Goal: Task Accomplishment & Management: Manage account settings

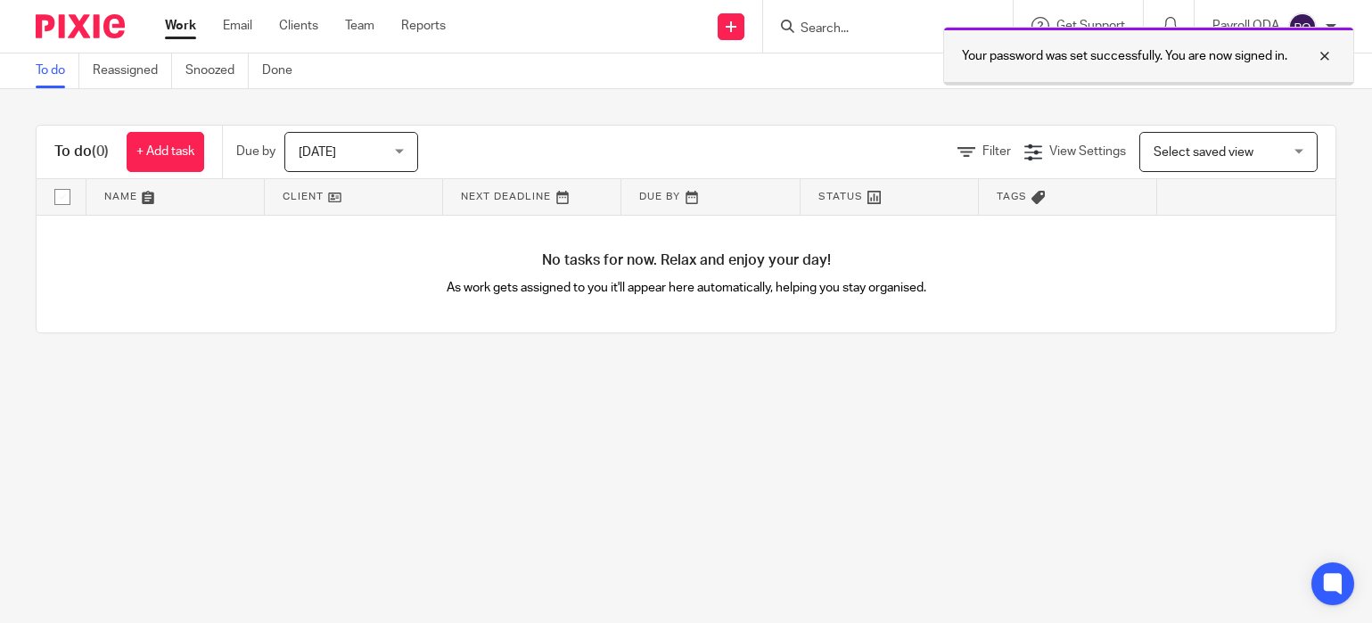
click at [1323, 61] on div at bounding box center [1311, 55] width 48 height 21
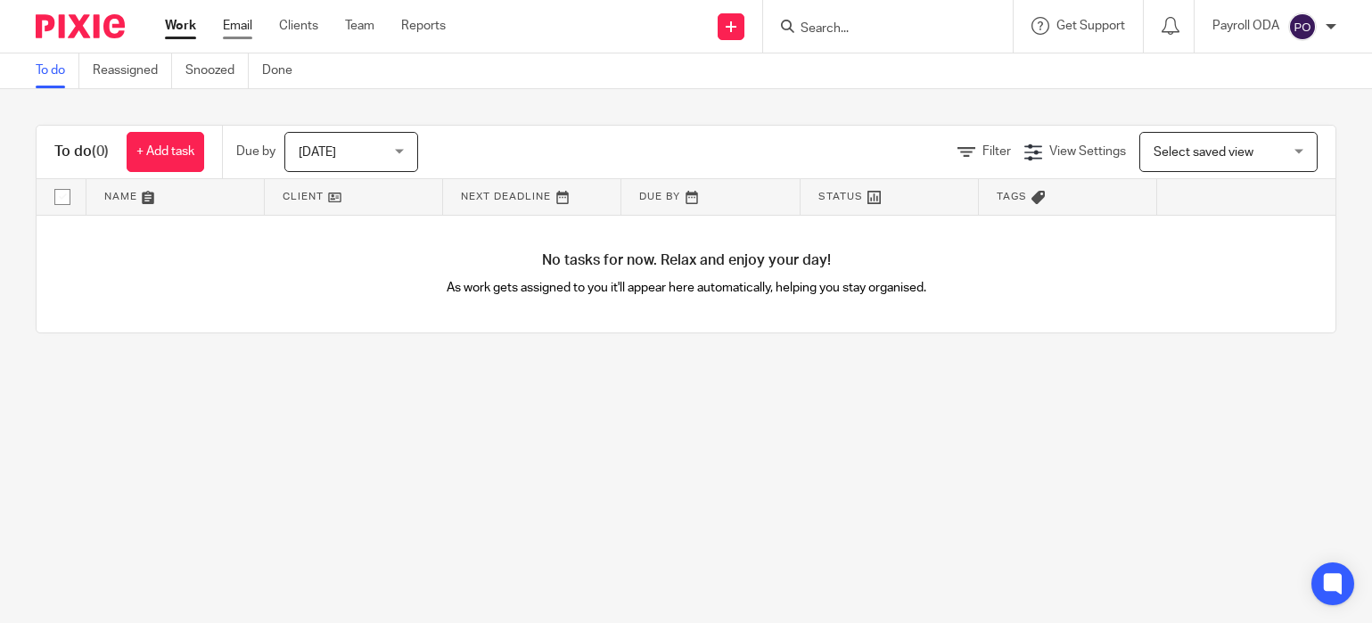
click at [242, 29] on link "Email" at bounding box center [237, 26] width 29 height 18
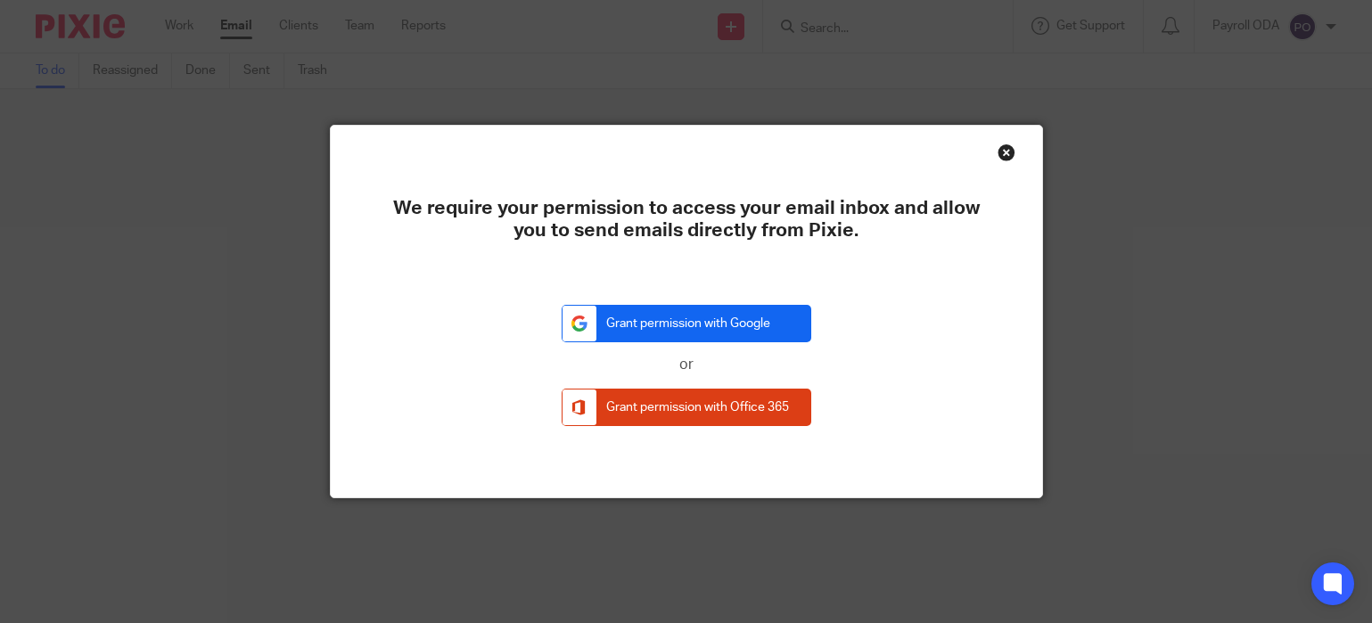
click at [698, 325] on link "Grant permission with Google" at bounding box center [687, 324] width 250 height 38
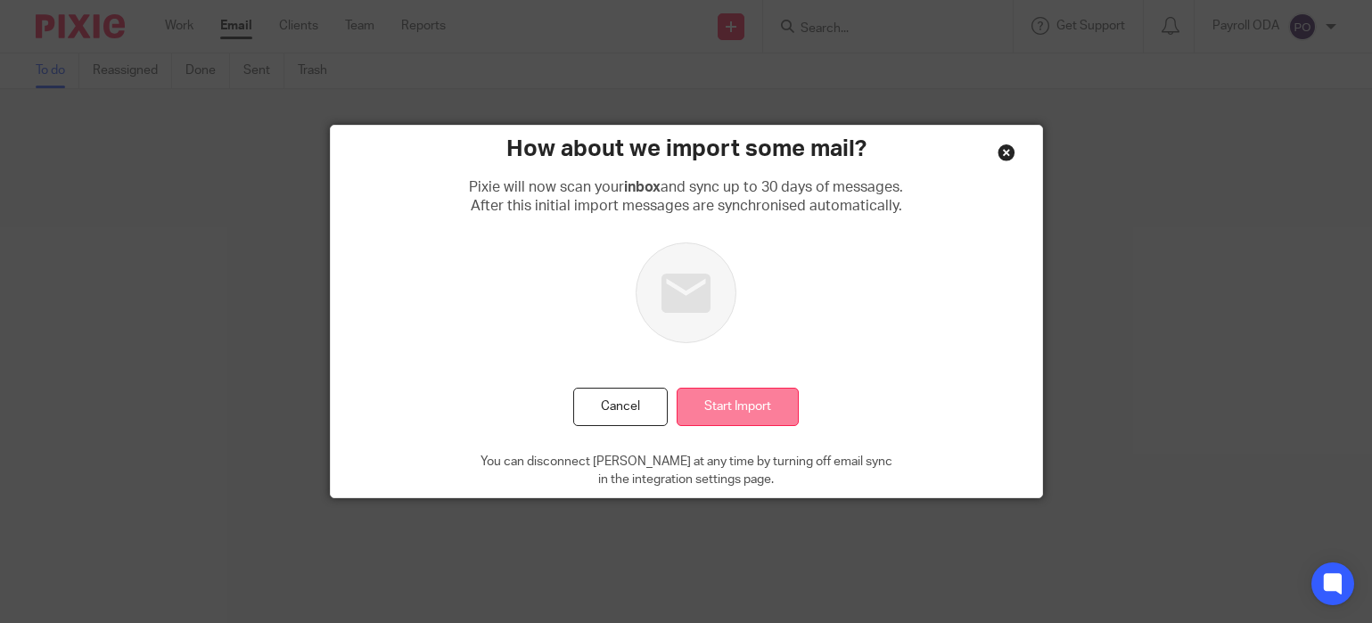
click at [746, 404] on input "Start Import" at bounding box center [738, 407] width 122 height 38
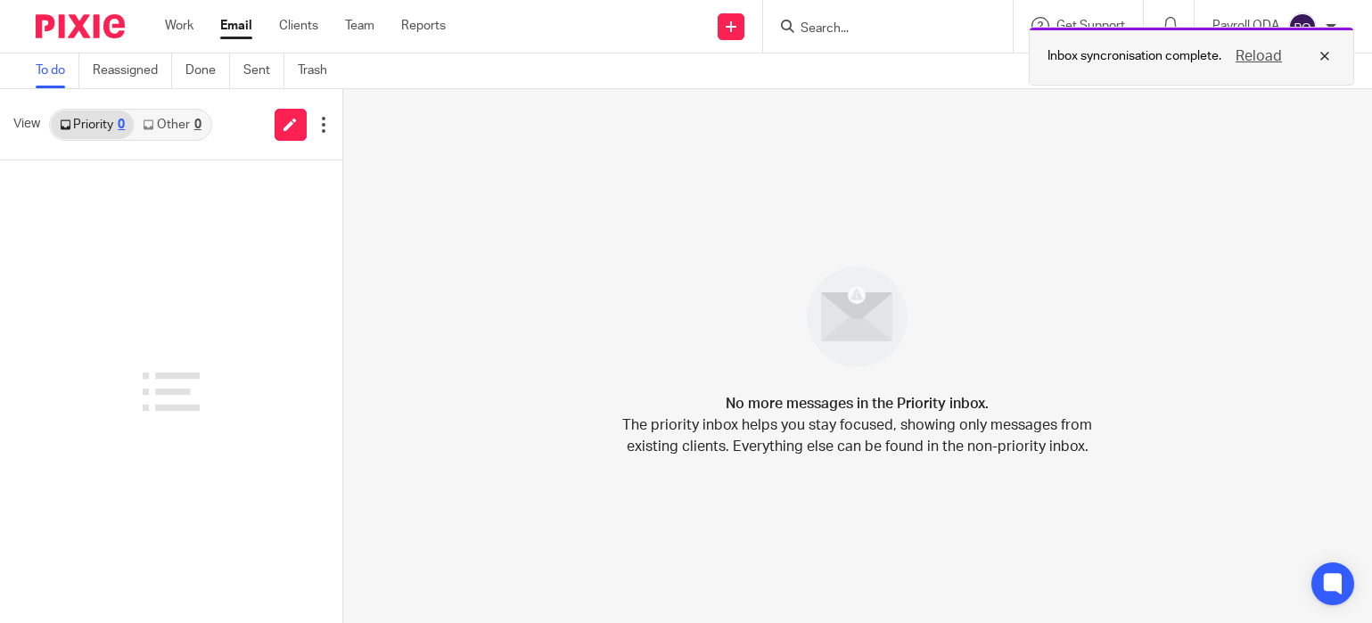
click at [1327, 53] on div "Reload" at bounding box center [1278, 55] width 114 height 21
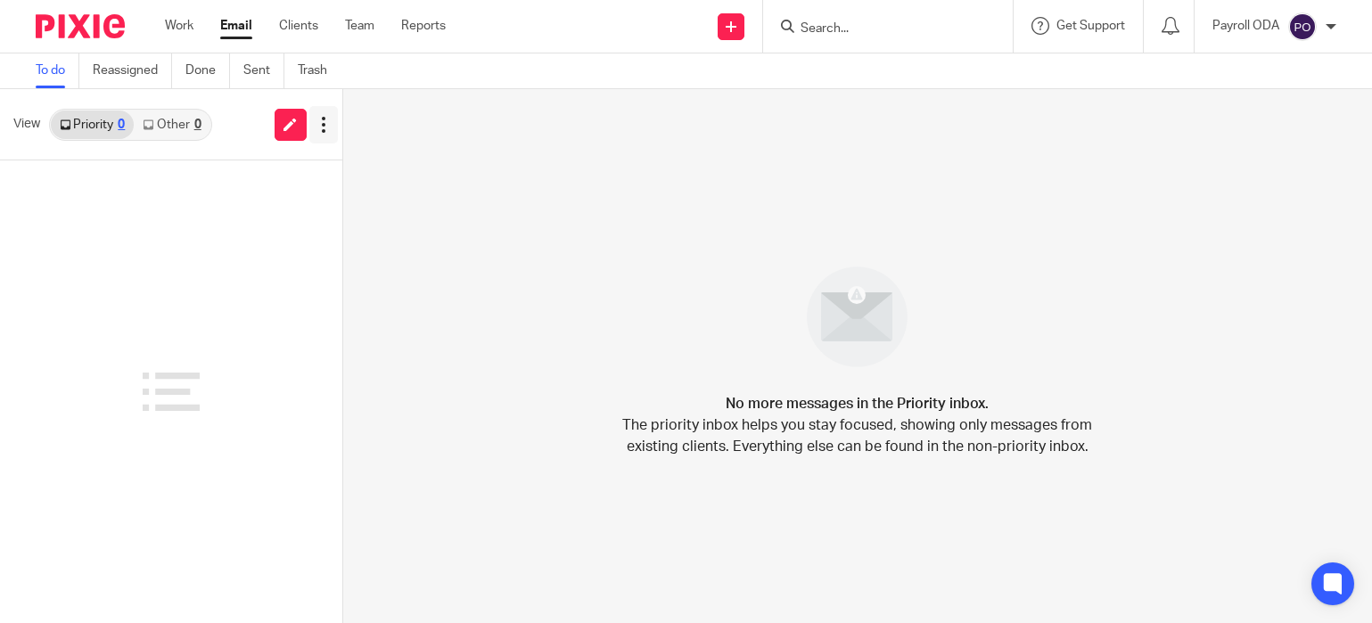
click at [321, 124] on icon at bounding box center [324, 125] width 18 height 18
click at [461, 147] on div "No more messages in the Priority inbox. The priority inbox helps you stay focus…" at bounding box center [857, 356] width 1029 height 534
click at [70, 118] on link "Priority 0" at bounding box center [92, 125] width 83 height 29
click at [164, 121] on link "Other 0" at bounding box center [172, 125] width 76 height 29
click at [248, 73] on link "Sent" at bounding box center [263, 70] width 41 height 35
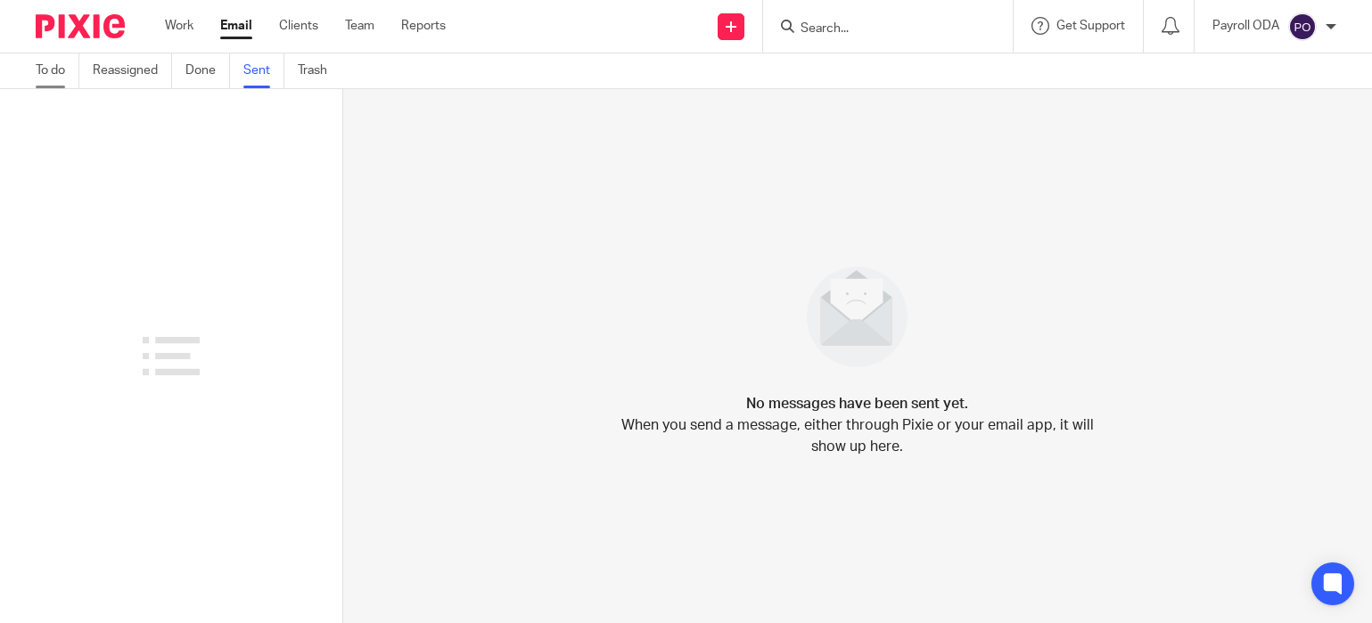
click at [58, 74] on link "To do" at bounding box center [58, 70] width 44 height 35
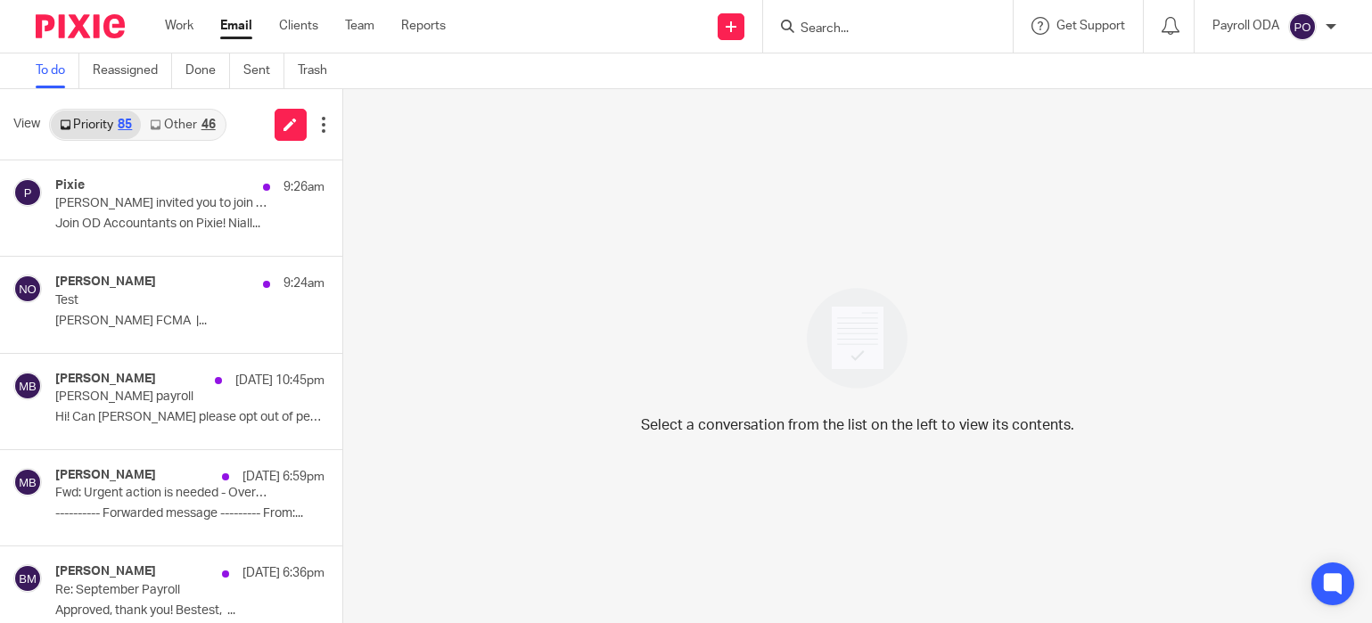
click at [1330, 28] on div at bounding box center [1331, 26] width 11 height 11
click at [1254, 125] on span "Logout" at bounding box center [1254, 124] width 40 height 12
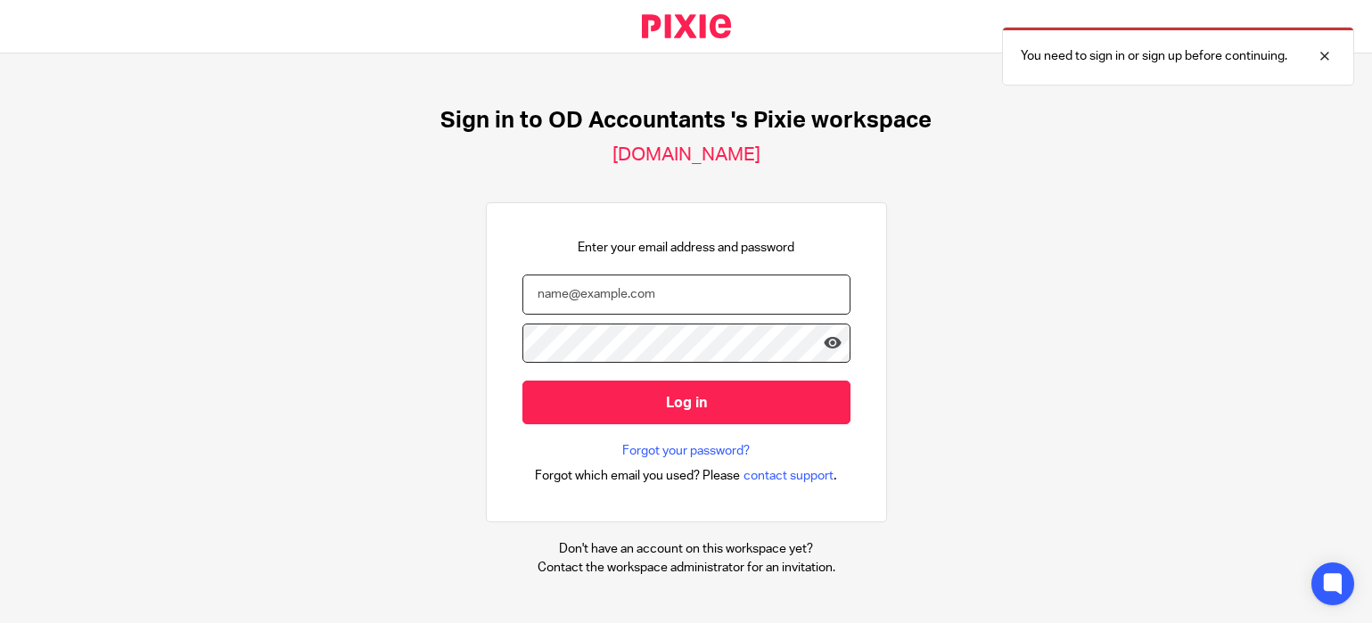
type input "[EMAIL_ADDRESS][DOMAIN_NAME]"
